Goal: Information Seeking & Learning: Compare options

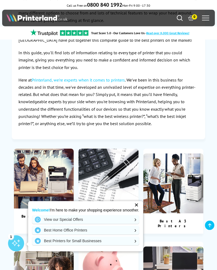
click at [139, 209] on div "✕" at bounding box center [135, 204] width 7 height 7
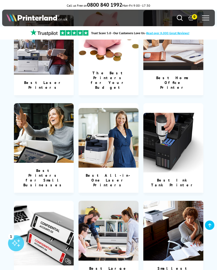
scroll to position [319, 0]
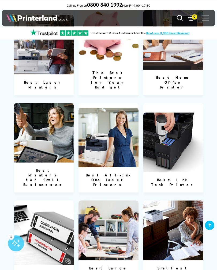
click at [178, 134] on img at bounding box center [173, 143] width 60 height 60
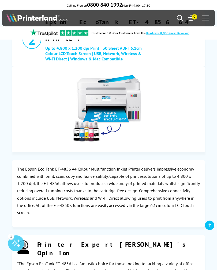
scroll to position [775, 0]
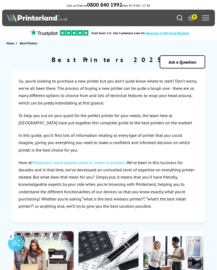
click at [203, 18] on span at bounding box center [205, 18] width 7 height 1
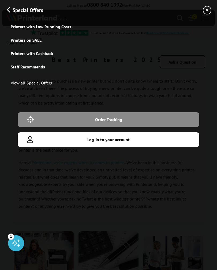
click at [37, 40] on link "Printers on SALE" at bounding box center [108, 39] width 195 height 13
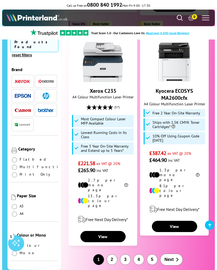
scroll to position [1254, 0]
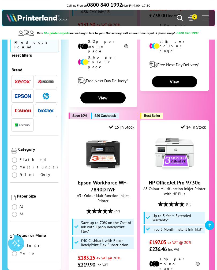
scroll to position [1144, 0]
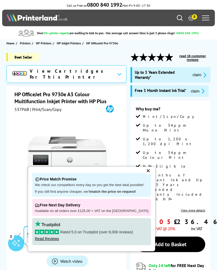
click at [145, 173] on div "✕" at bounding box center [147, 170] width 7 height 7
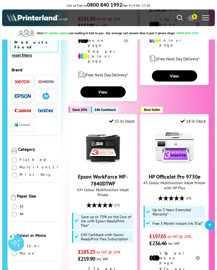
scroll to position [1151, 0]
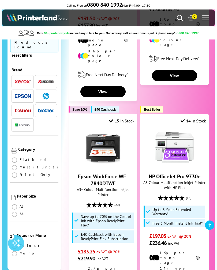
click at [171, 173] on link "HP OfficeJet Pro 9730e" at bounding box center [174, 176] width 52 height 7
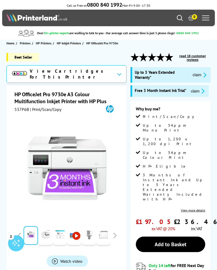
click at [117, 71] on div "View Cartridges For This Printer" at bounding box center [66, 74] width 120 height 18
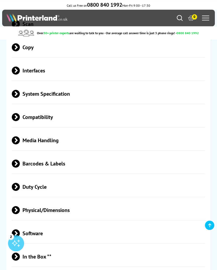
scroll to position [1486, 0]
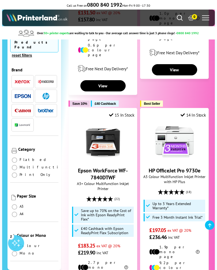
scroll to position [1168, 0]
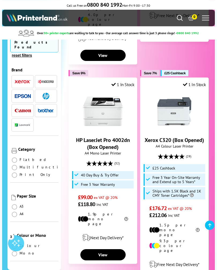
scroll to position [1219, 0]
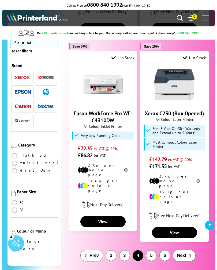
scroll to position [1271, 0]
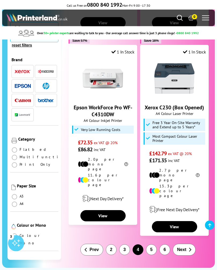
click at [183, 247] on span "Next" at bounding box center [181, 249] width 9 height 5
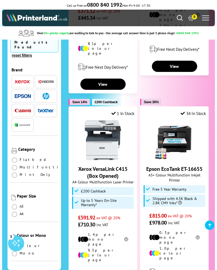
scroll to position [480, 0]
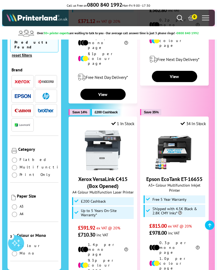
click at [206, 16] on span at bounding box center [205, 16] width 7 height 1
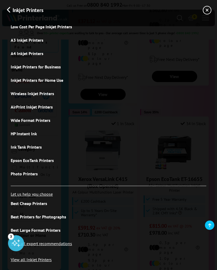
click at [49, 82] on link "Inkjet Printers for Home Use" at bounding box center [108, 80] width 195 height 13
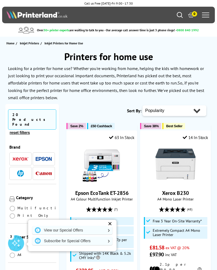
click at [111, 224] on div "✕" at bounding box center [109, 223] width 7 height 7
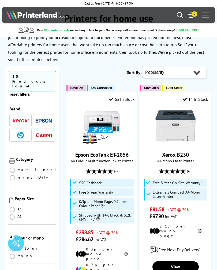
scroll to position [47, 0]
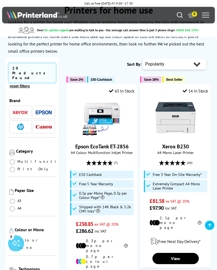
click at [187, 194] on div "Xerox B230 A4 Mono Laser Printer (48) Free 3 Year On-Site Warranty* £81.58" at bounding box center [175, 155] width 65 height 114
click at [184, 253] on link "View" at bounding box center [175, 258] width 46 height 11
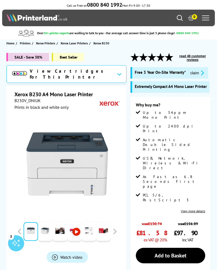
click at [118, 74] on div "View Cartridges For This Printer" at bounding box center [66, 74] width 120 height 18
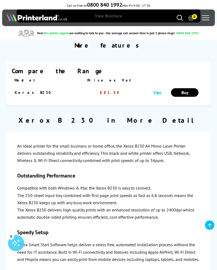
scroll to position [2008, 0]
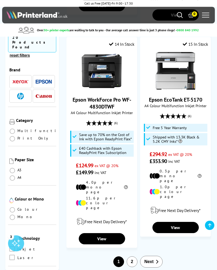
scroll to position [1241, 0]
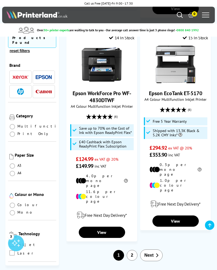
click at [157, 253] on icon "button" at bounding box center [156, 255] width 3 height 4
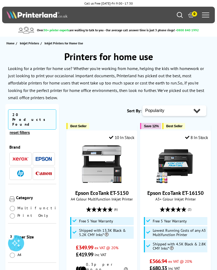
click at [47, 172] on img "button" at bounding box center [44, 173] width 16 height 3
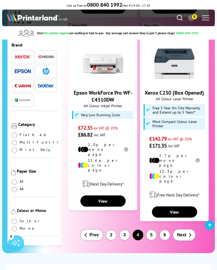
scroll to position [1286, 0]
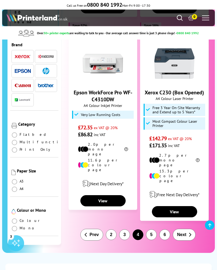
click at [206, 17] on div at bounding box center [205, 18] width 7 height 8
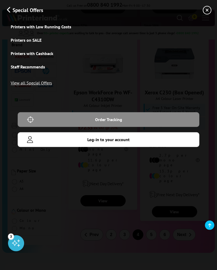
click at [66, 27] on link "Printers with Low Running Costs" at bounding box center [108, 26] width 195 height 13
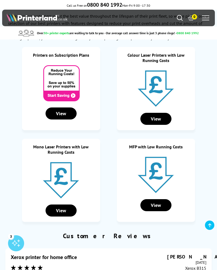
scroll to position [38, 0]
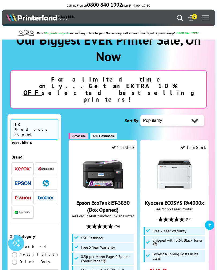
scroll to position [20, 0]
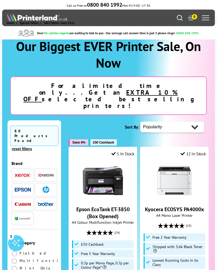
click at [206, 19] on div at bounding box center [205, 18] width 7 height 8
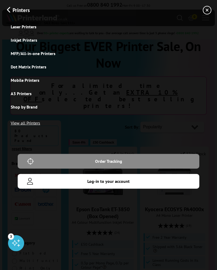
click at [31, 126] on link "View all Printers" at bounding box center [25, 122] width 29 height 13
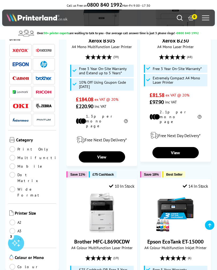
scroll to position [1172, 0]
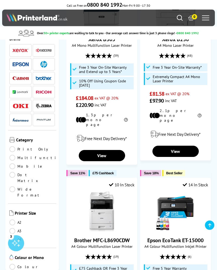
click at [17, 156] on link "Multifunction" at bounding box center [38, 158] width 58 height 6
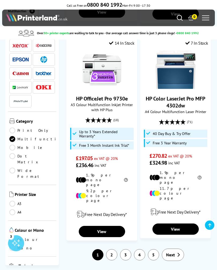
scroll to position [1391, 0]
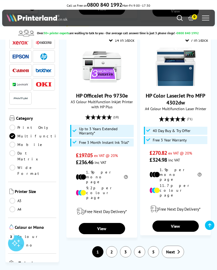
click at [171, 249] on span "Next" at bounding box center [170, 251] width 9 height 5
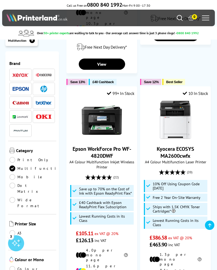
scroll to position [1307, 0]
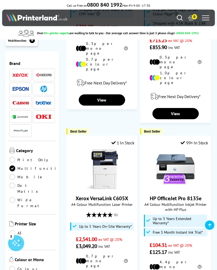
scroll to position [1280, 0]
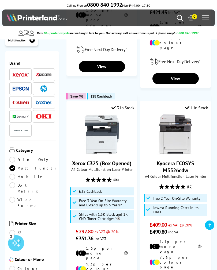
scroll to position [1204, 0]
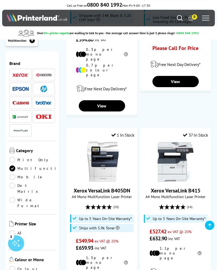
scroll to position [1295, 0]
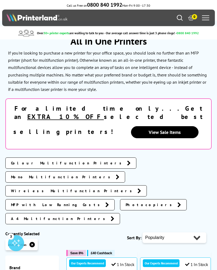
scroll to position [16, 0]
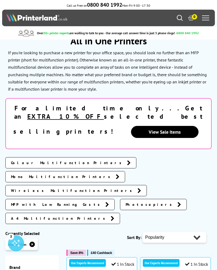
click at [131, 126] on link "View Sale Items" at bounding box center [164, 132] width 67 height 12
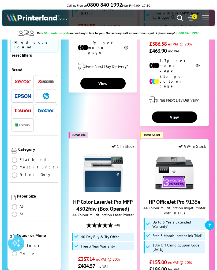
scroll to position [945, 0]
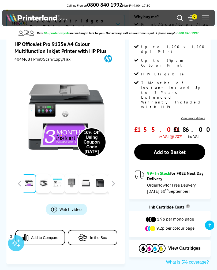
scroll to position [97, 0]
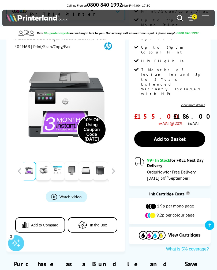
click at [187, 233] on span "View Cartridges" at bounding box center [184, 235] width 32 height 5
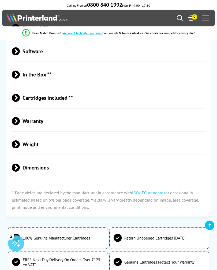
scroll to position [1609, 0]
